Goal: Transaction & Acquisition: Purchase product/service

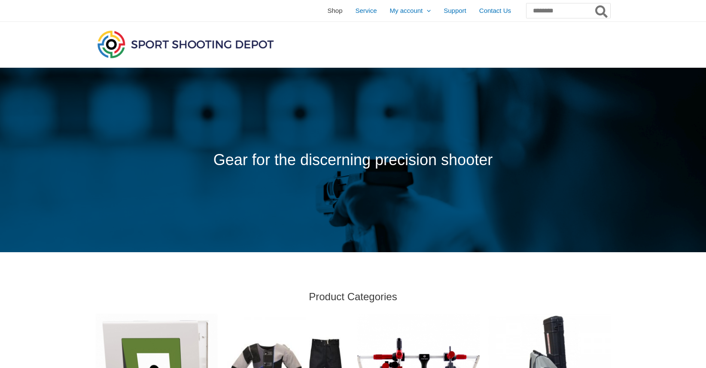
click at [327, 9] on span "Shop" at bounding box center [334, 10] width 15 height 21
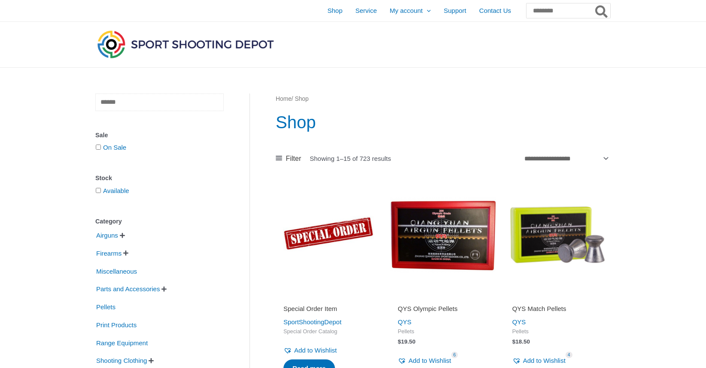
click at [161, 105] on input "text" at bounding box center [159, 103] width 128 height 18
type input "**********"
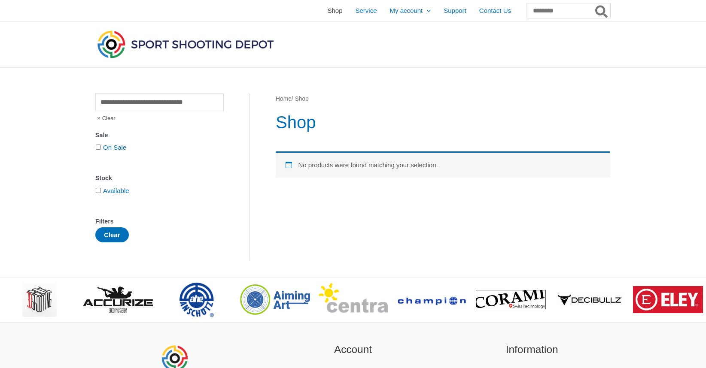
click at [327, 12] on span "Shop" at bounding box center [334, 10] width 15 height 21
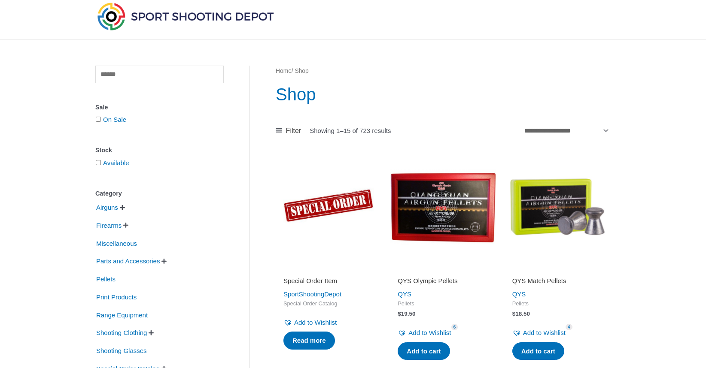
scroll to position [54, 0]
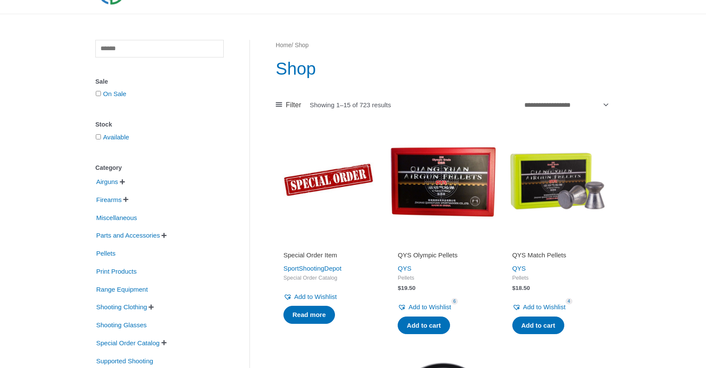
click at [122, 182] on span "" at bounding box center [122, 182] width 5 height 6
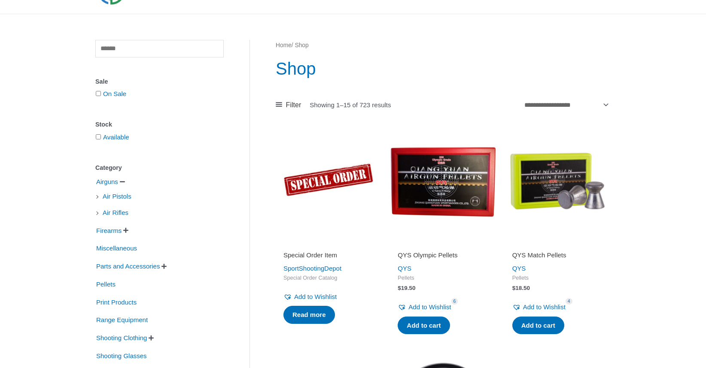
click at [101, 196] on li "Air Pistols" at bounding box center [159, 196] width 128 height 15
click at [97, 197] on li "Air Pistols" at bounding box center [159, 196] width 128 height 15
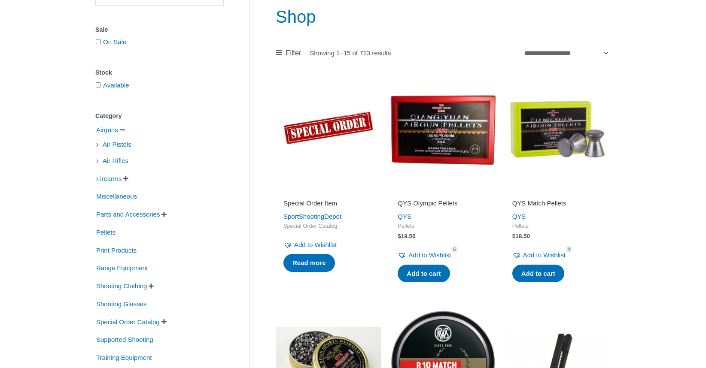
scroll to position [152, 0]
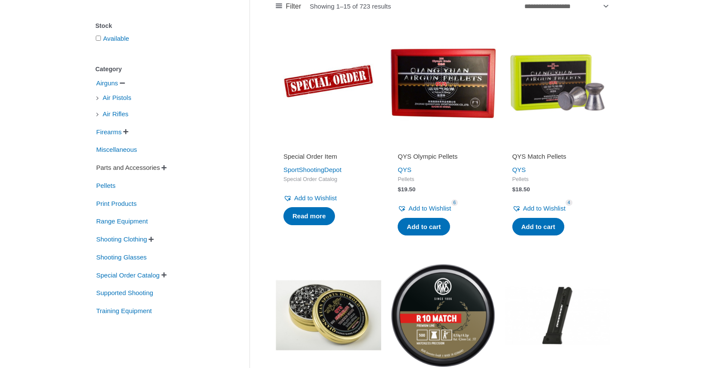
click at [135, 167] on span "Parts and Accessories" at bounding box center [127, 168] width 65 height 15
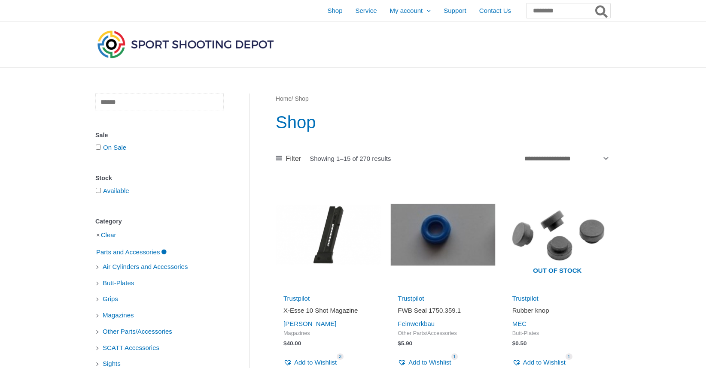
click at [146, 106] on input "text" at bounding box center [159, 103] width 128 height 18
type input "**********"
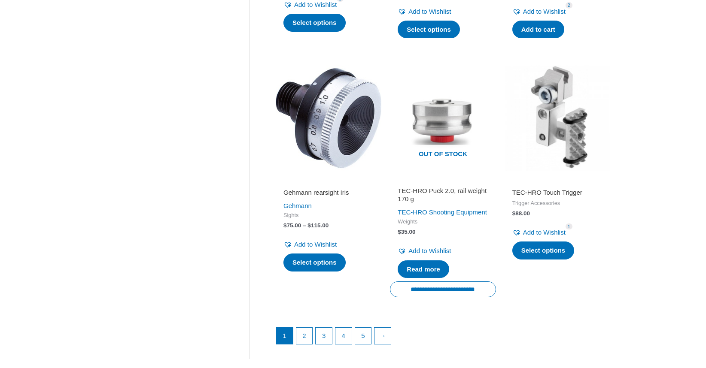
scroll to position [1106, 0]
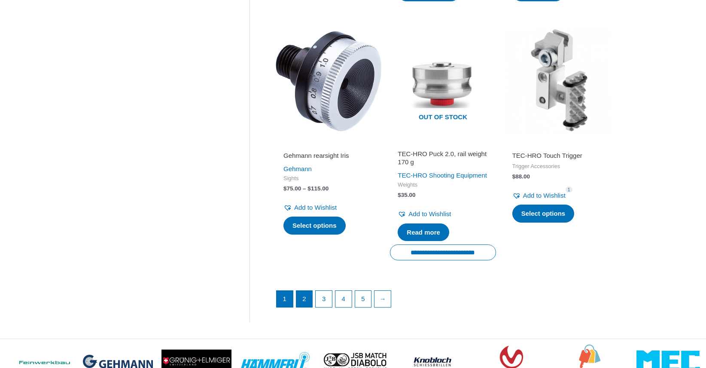
click at [305, 307] on link "2" at bounding box center [304, 299] width 16 height 16
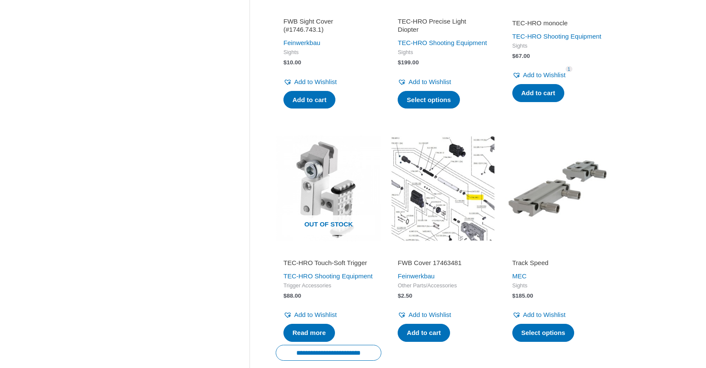
scroll to position [1113, 0]
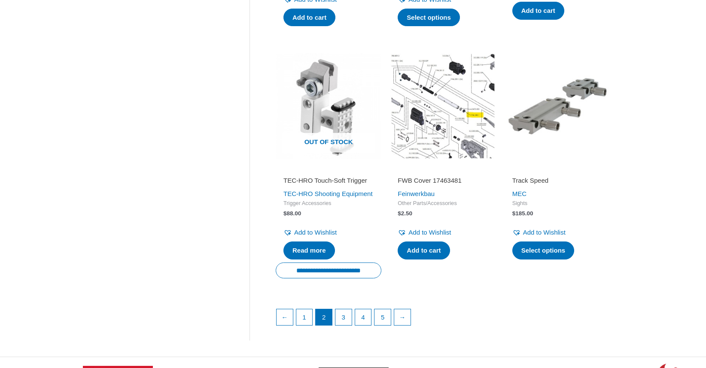
click at [545, 122] on img at bounding box center [557, 106] width 106 height 106
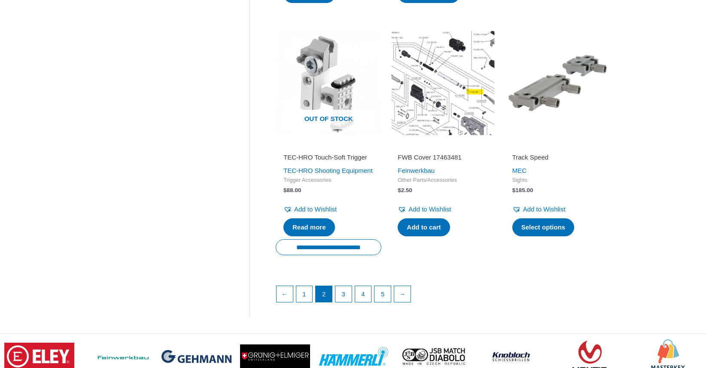
scroll to position [1172, 0]
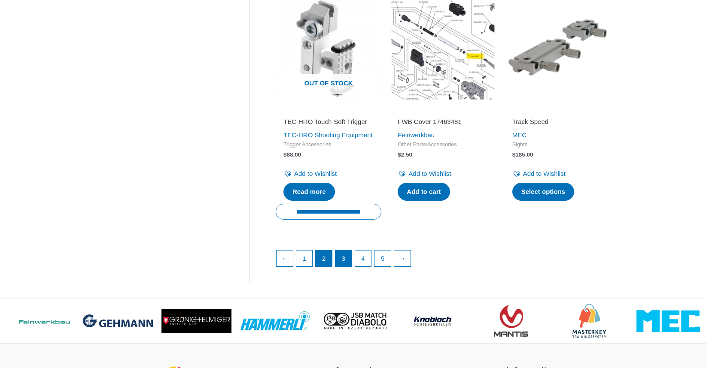
click at [346, 267] on link "3" at bounding box center [343, 259] width 16 height 16
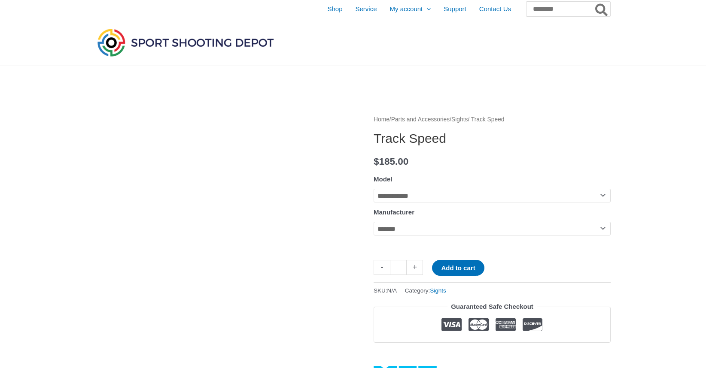
scroll to position [3, 0]
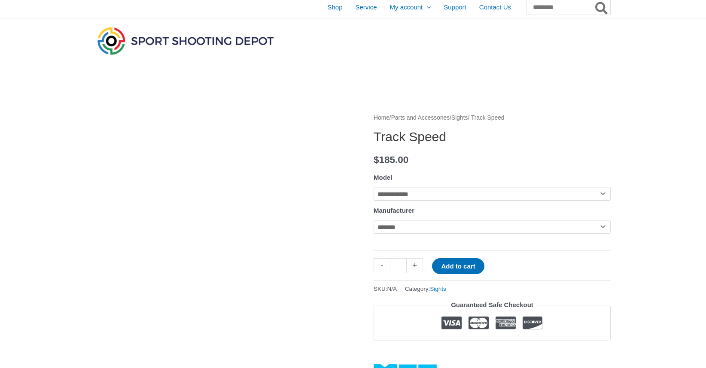
select select "**********"
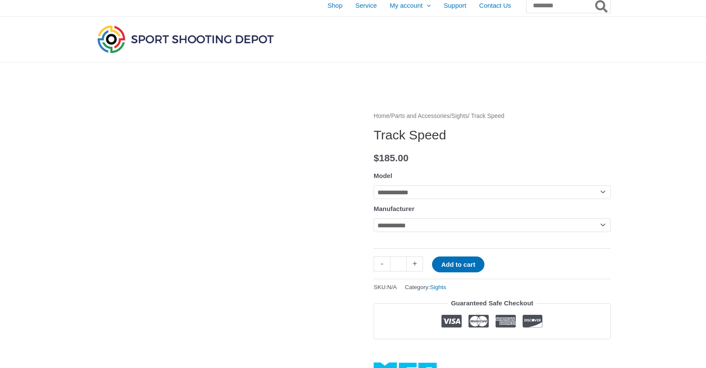
scroll to position [7, 0]
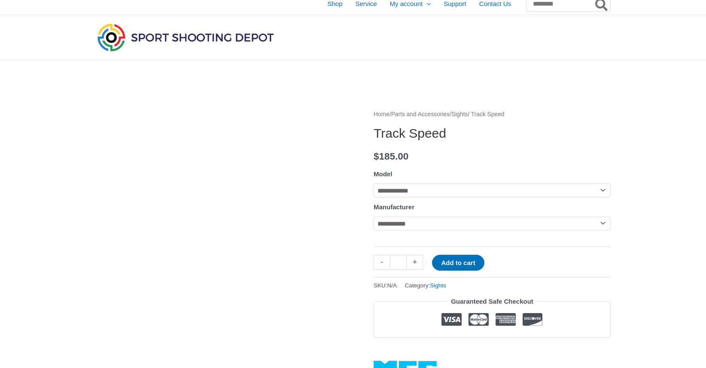
click at [292, 237] on img at bounding box center [224, 238] width 258 height 258
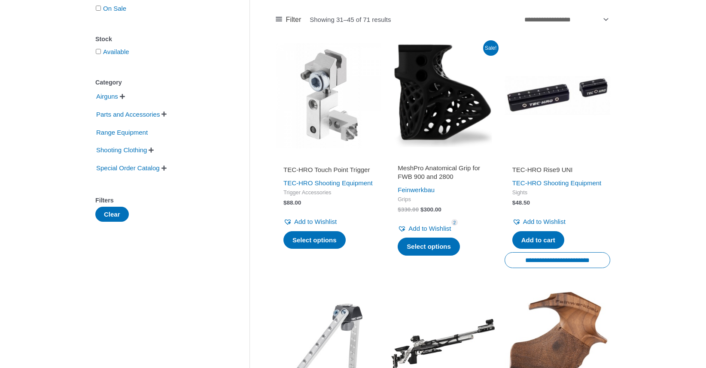
scroll to position [145, 0]
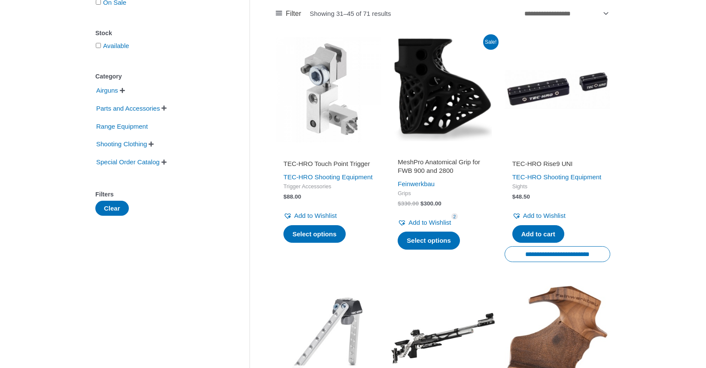
click at [553, 85] on img at bounding box center [557, 90] width 106 height 106
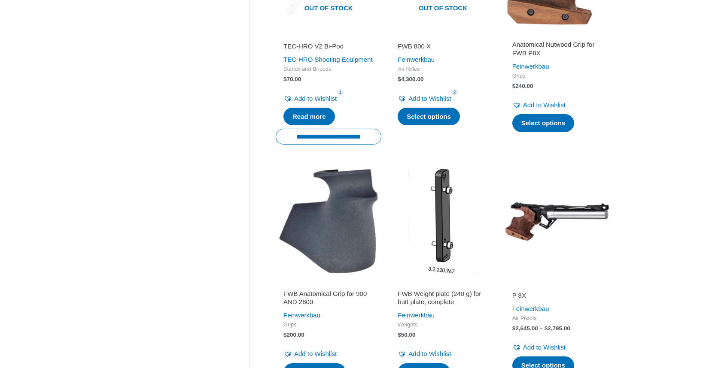
scroll to position [567, 0]
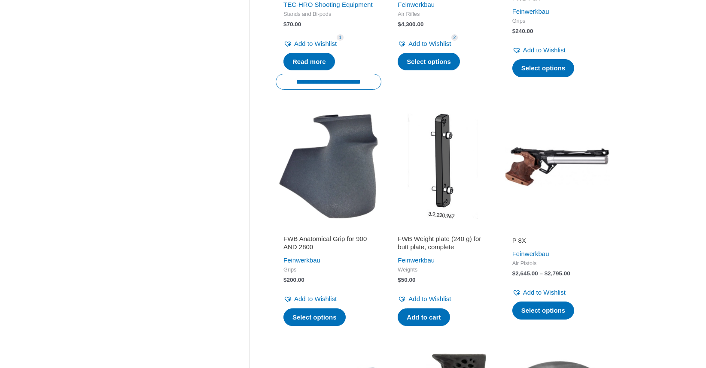
click at [446, 164] on img at bounding box center [443, 166] width 106 height 106
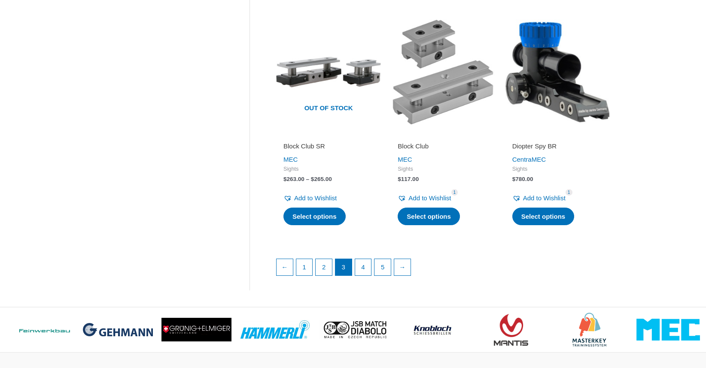
scroll to position [1184, 0]
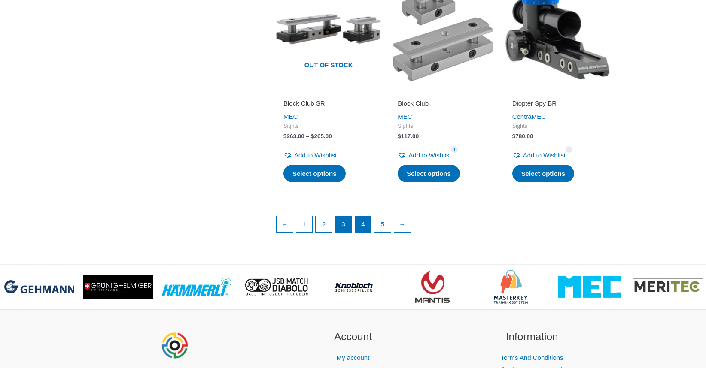
click at [365, 233] on link "4" at bounding box center [363, 224] width 16 height 16
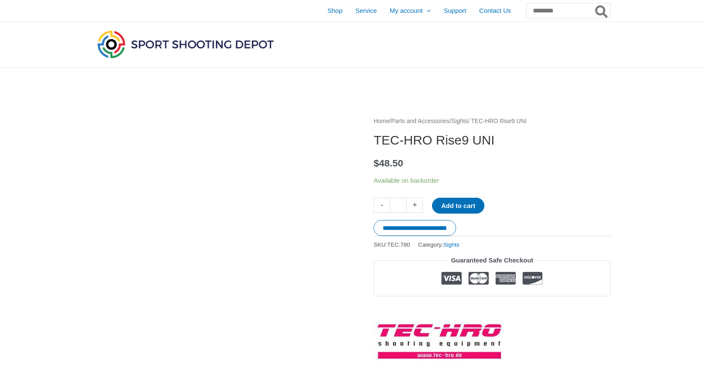
click at [232, 177] on img at bounding box center [224, 245] width 258 height 258
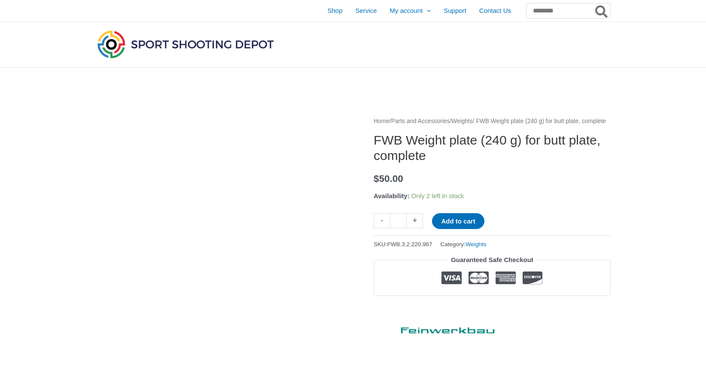
click at [237, 196] on img at bounding box center [224, 245] width 258 height 258
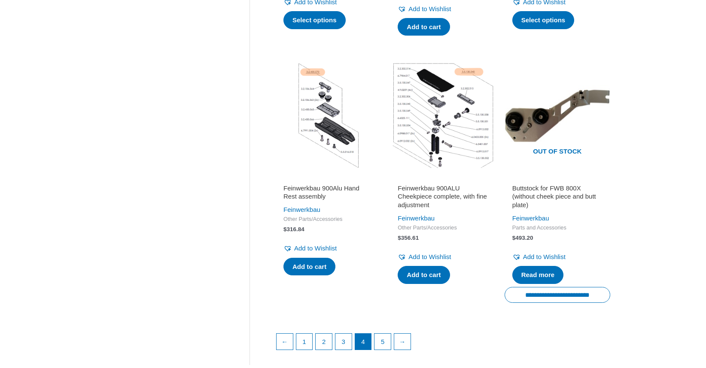
scroll to position [1154, 0]
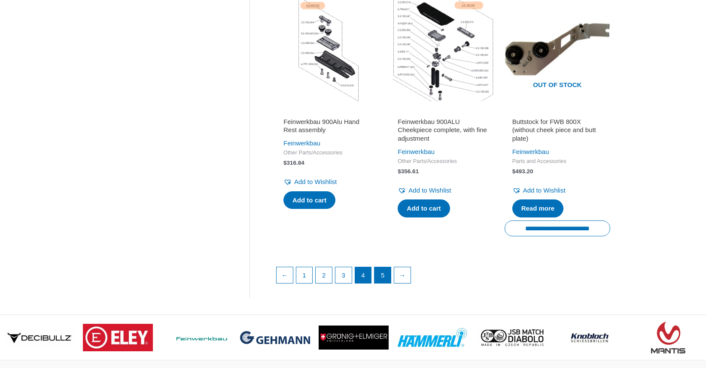
click at [386, 270] on link "5" at bounding box center [382, 275] width 16 height 16
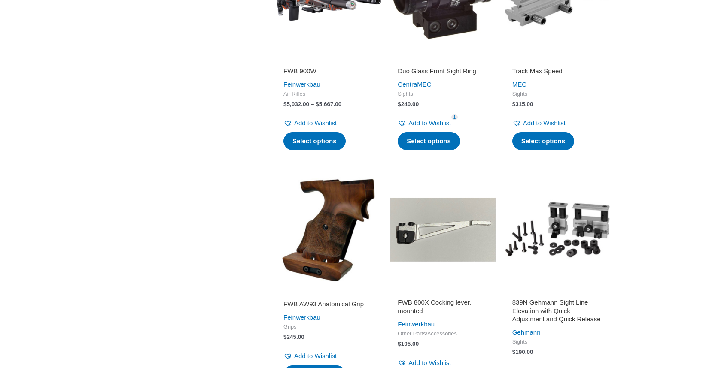
scroll to position [571, 0]
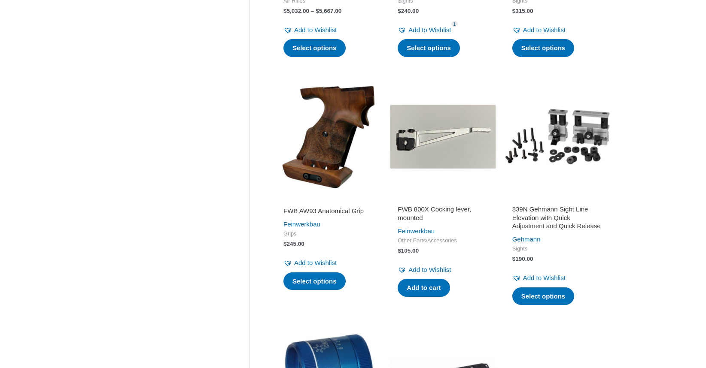
click at [562, 134] on img at bounding box center [557, 137] width 106 height 106
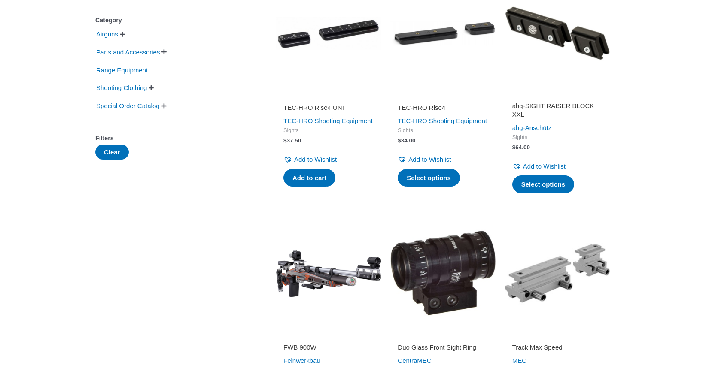
scroll to position [0, 0]
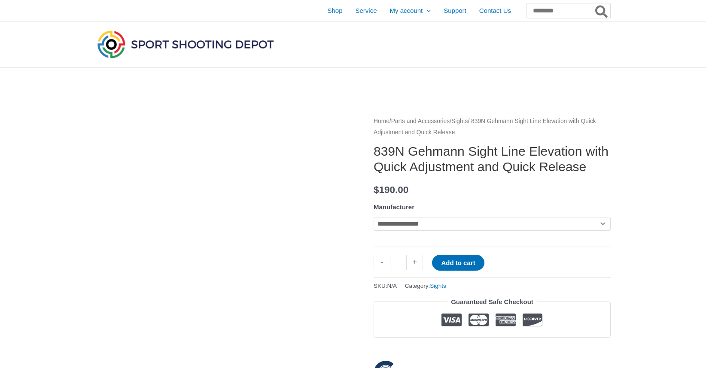
click at [180, 174] on img at bounding box center [224, 245] width 258 height 258
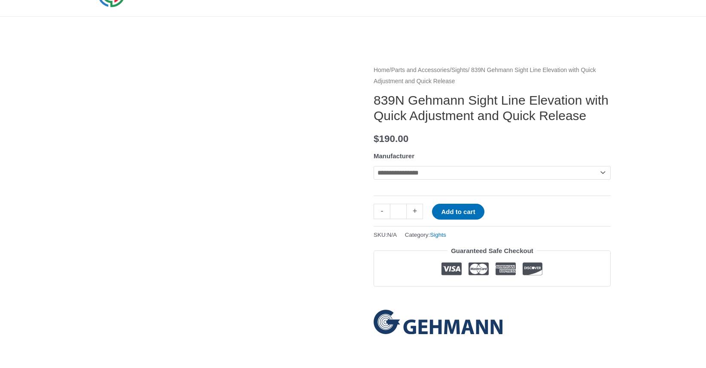
scroll to position [96, 0]
